Goal: Check status: Check status

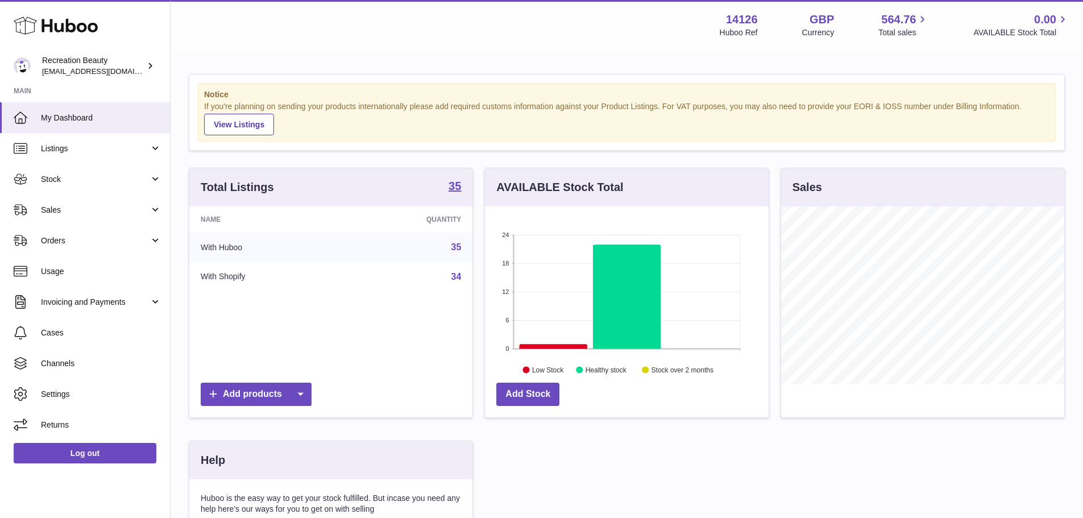
scroll to position [177, 284]
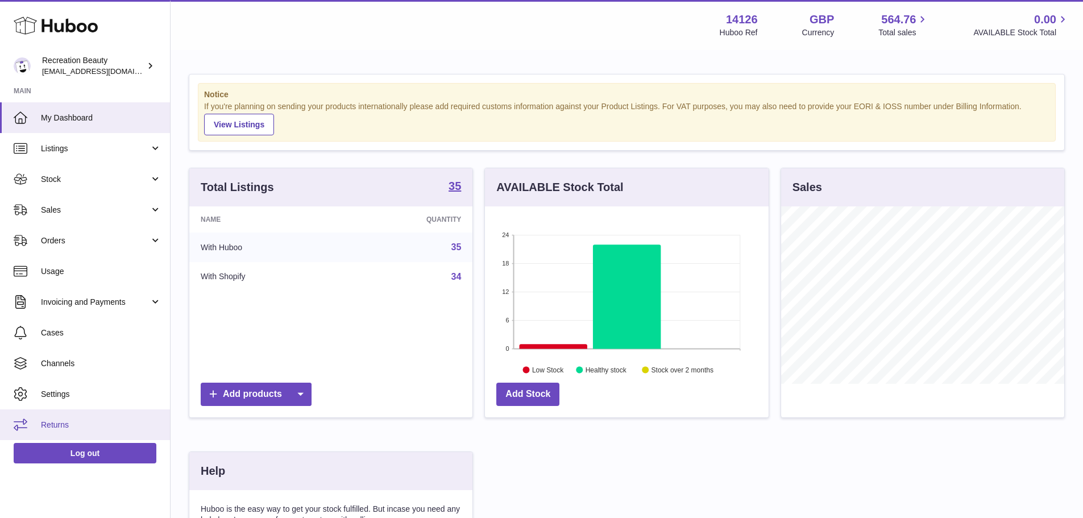
click at [65, 414] on link "Returns" at bounding box center [85, 424] width 170 height 31
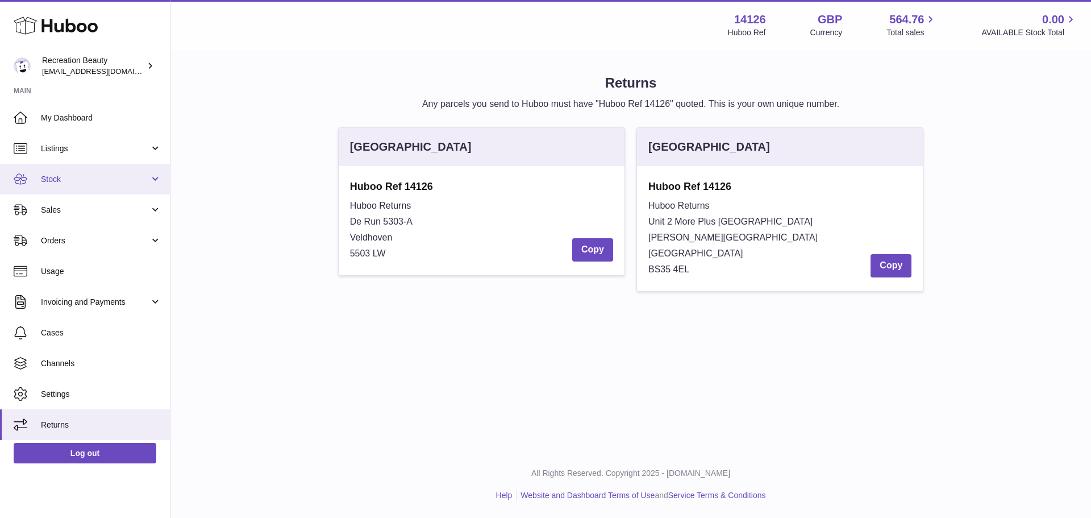
click at [80, 183] on span "Stock" at bounding box center [95, 179] width 109 height 11
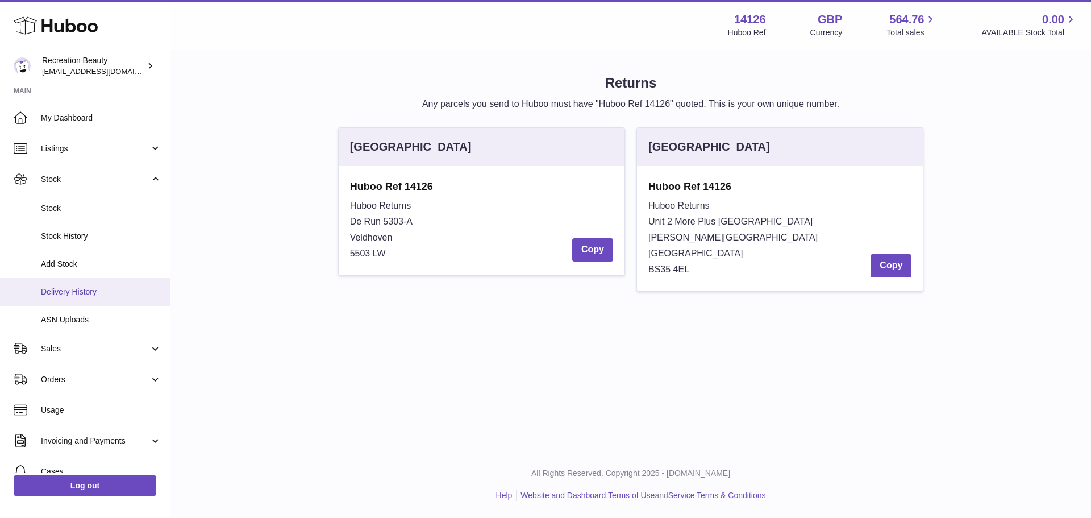
click at [89, 288] on span "Delivery History" at bounding box center [101, 291] width 120 height 11
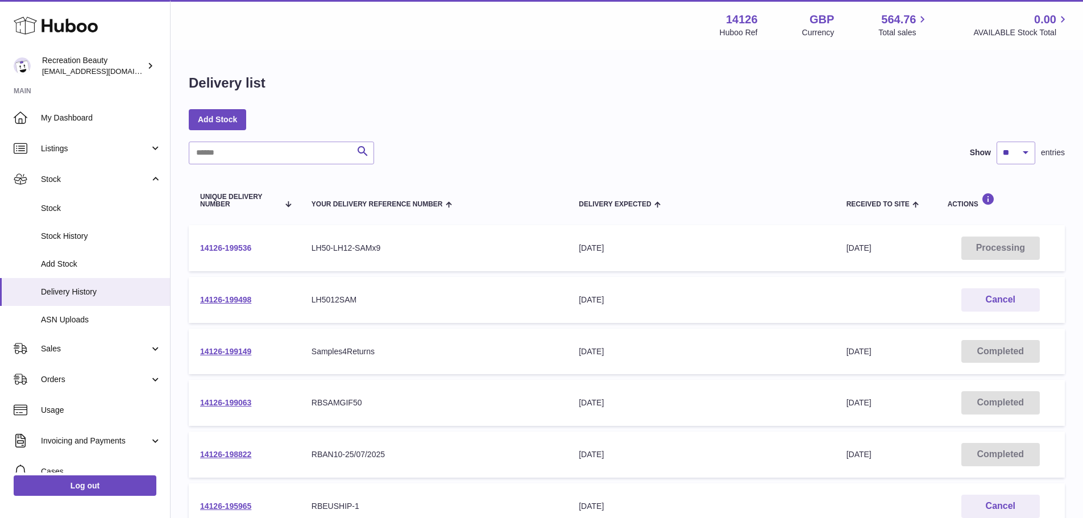
click at [234, 247] on link "14126-199536" at bounding box center [225, 247] width 51 height 9
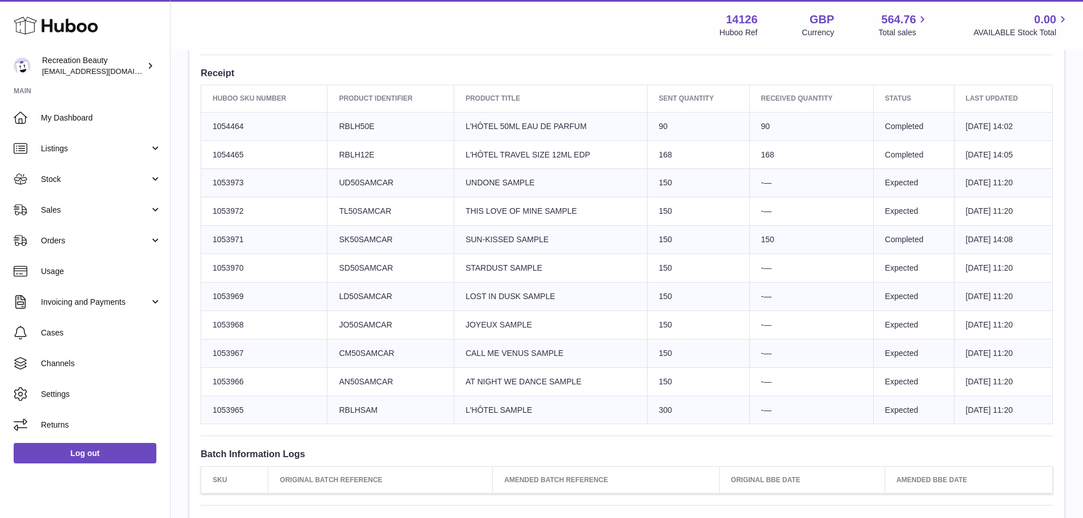
scroll to position [398, 0]
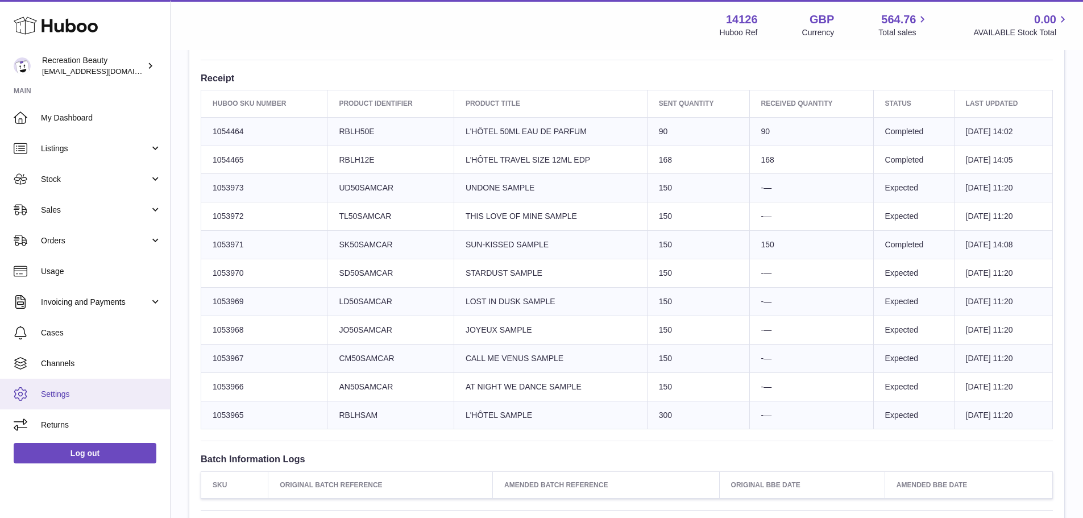
click at [90, 396] on span "Settings" at bounding box center [101, 394] width 120 height 11
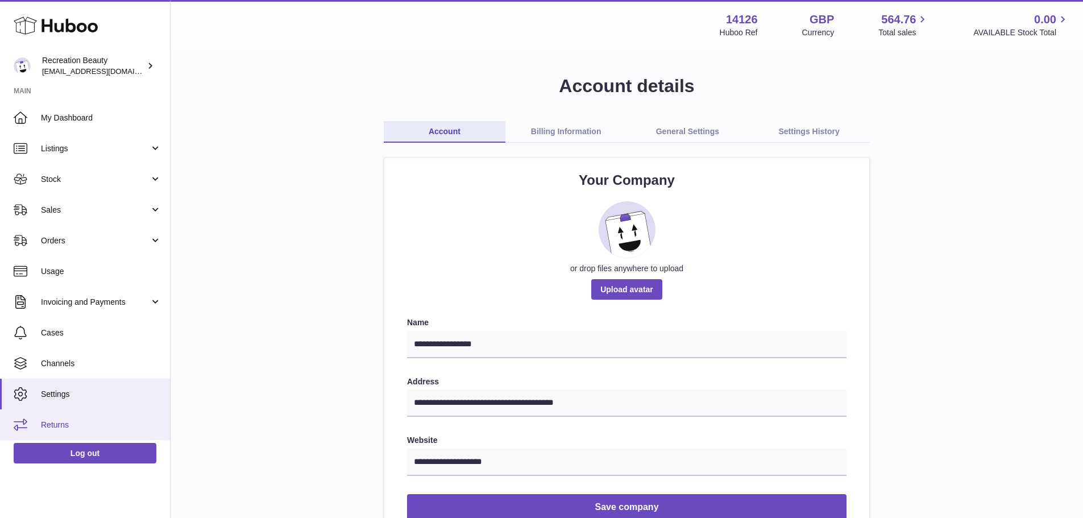
click at [91, 426] on span "Returns" at bounding box center [101, 424] width 120 height 11
